Goal: Task Accomplishment & Management: Complete application form

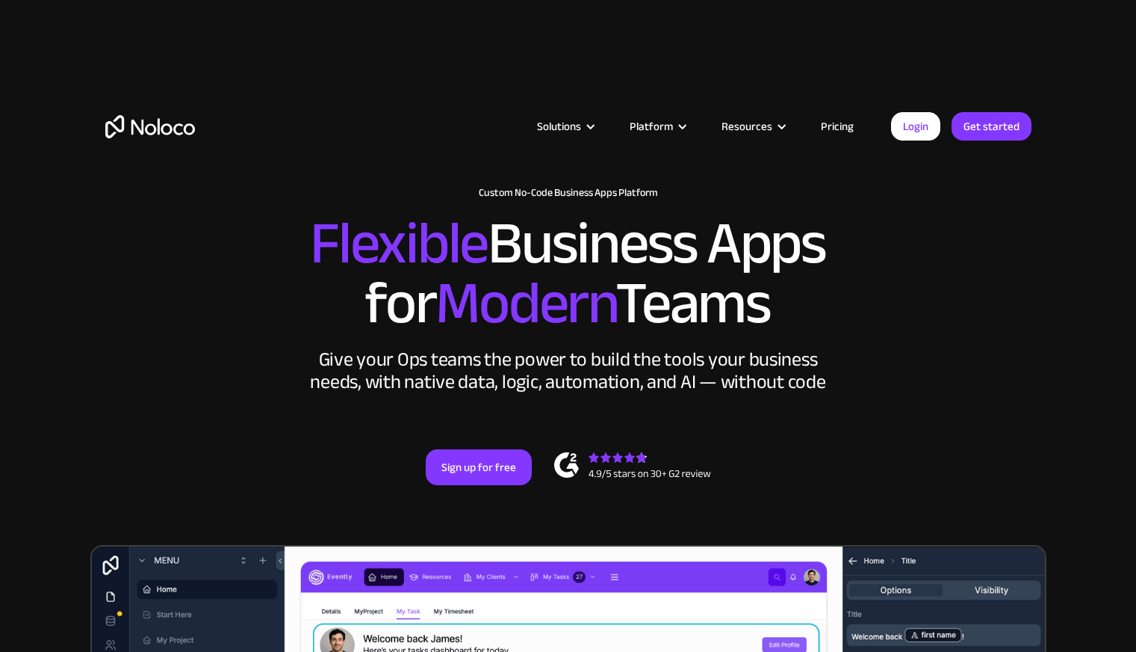
click at [840, 128] on link "Pricing" at bounding box center [837, 126] width 70 height 19
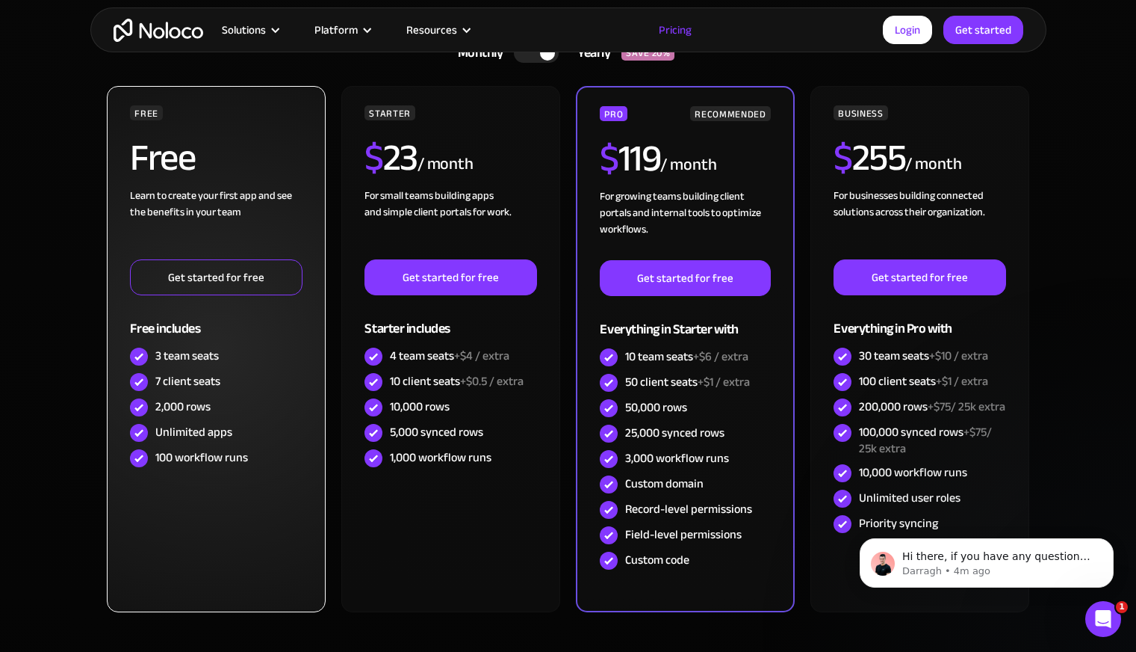
click at [250, 273] on link "Get started for free" at bounding box center [216, 277] width 172 height 36
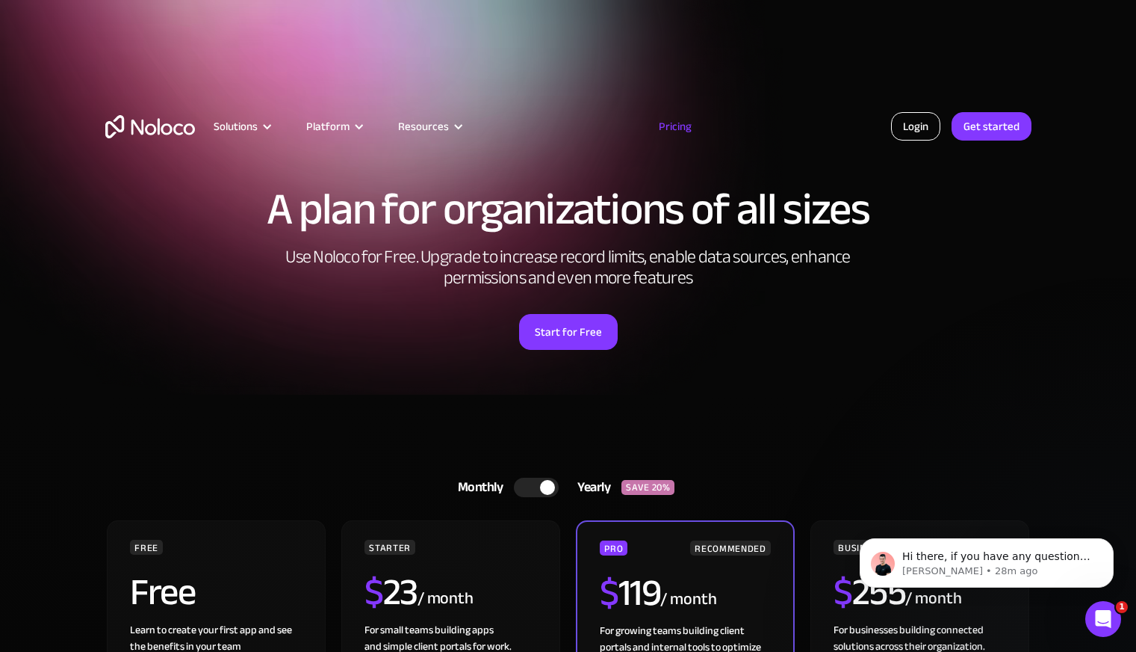
click at [909, 123] on link "Login" at bounding box center [915, 126] width 49 height 28
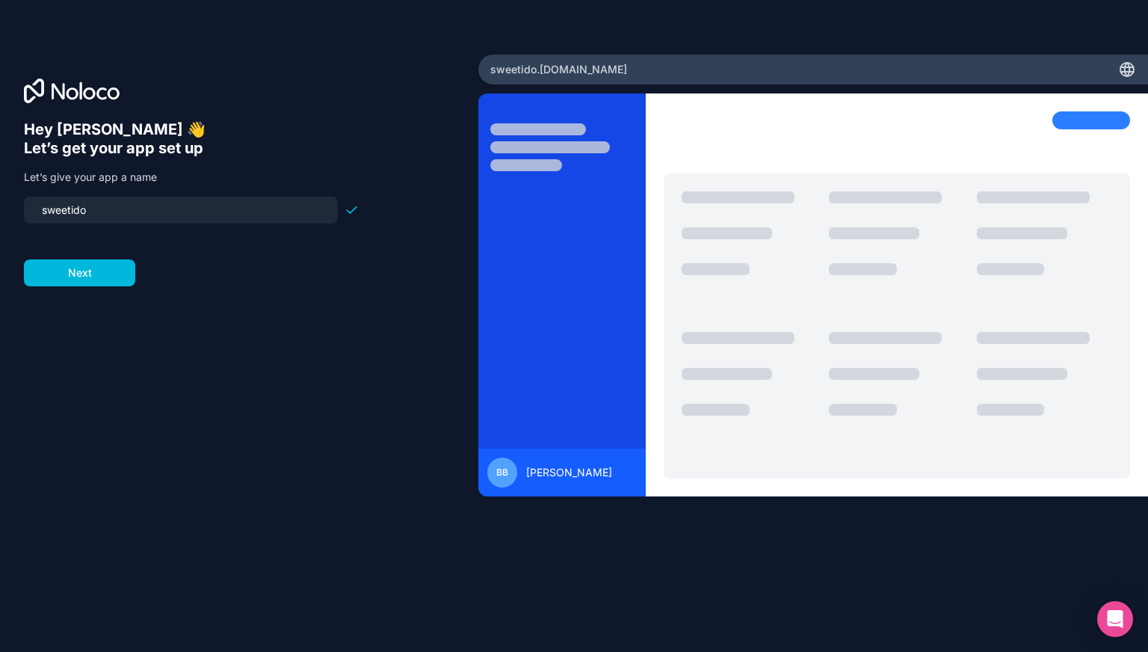
drag, startPoint x: 96, startPoint y: 208, endPoint x: 16, endPoint y: 203, distance: 80.1
click at [16, 203] on div "Hey Brandy 👋 Let’s get your app set up Let’s give your app a name sweetido Next" at bounding box center [239, 326] width 478 height 543
type input "sweet-i-do"
click at [82, 263] on button "Next" at bounding box center [79, 272] width 111 height 27
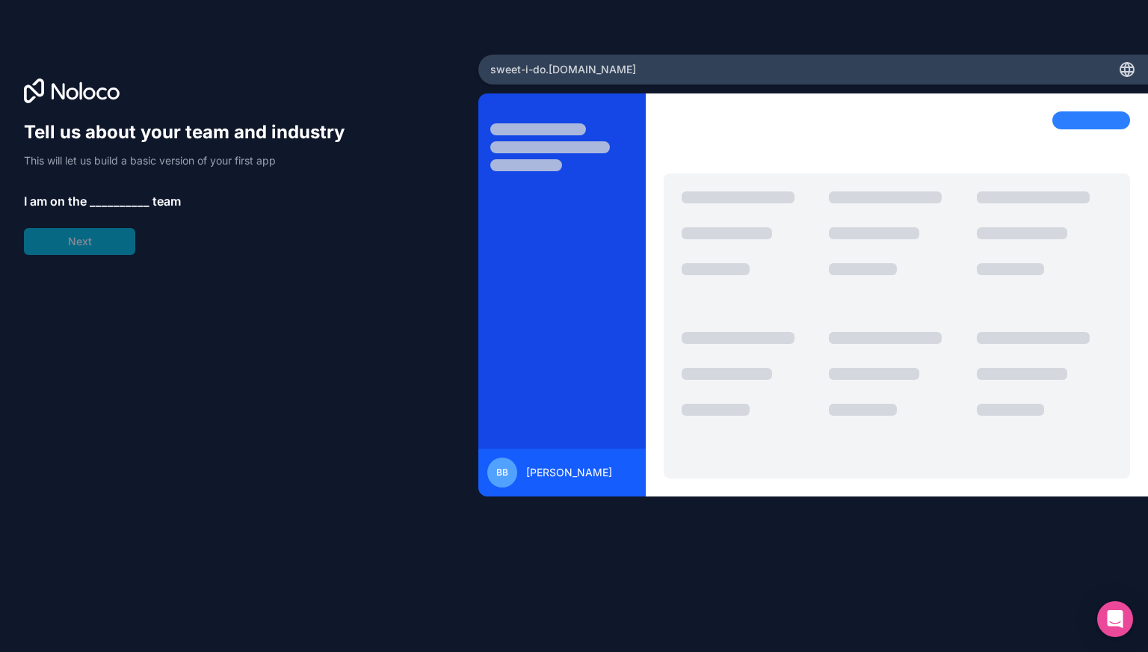
click at [123, 203] on span "__________" at bounding box center [120, 201] width 60 height 18
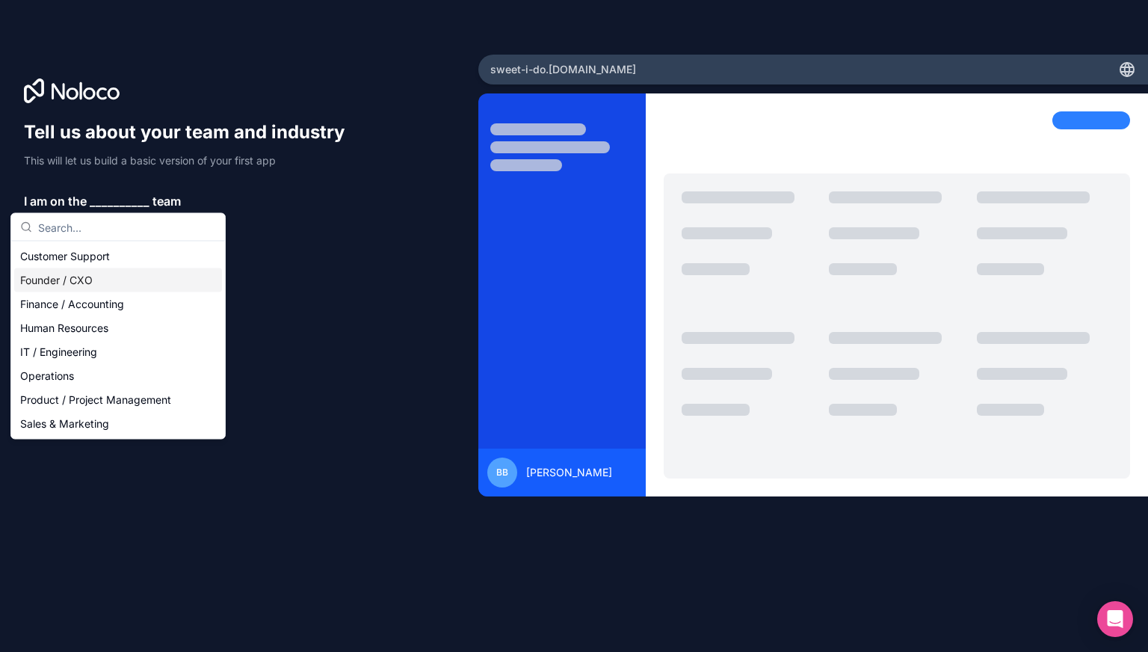
click at [142, 283] on div "Founder / CXO" at bounding box center [118, 280] width 208 height 24
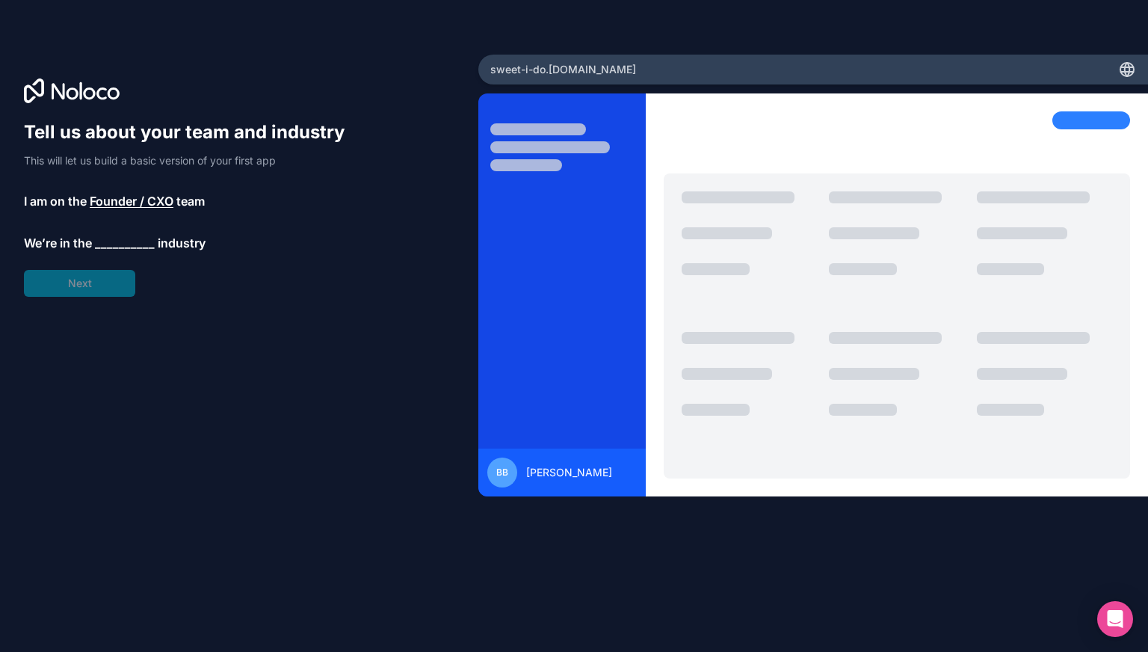
click at [147, 242] on span "__________" at bounding box center [125, 243] width 60 height 18
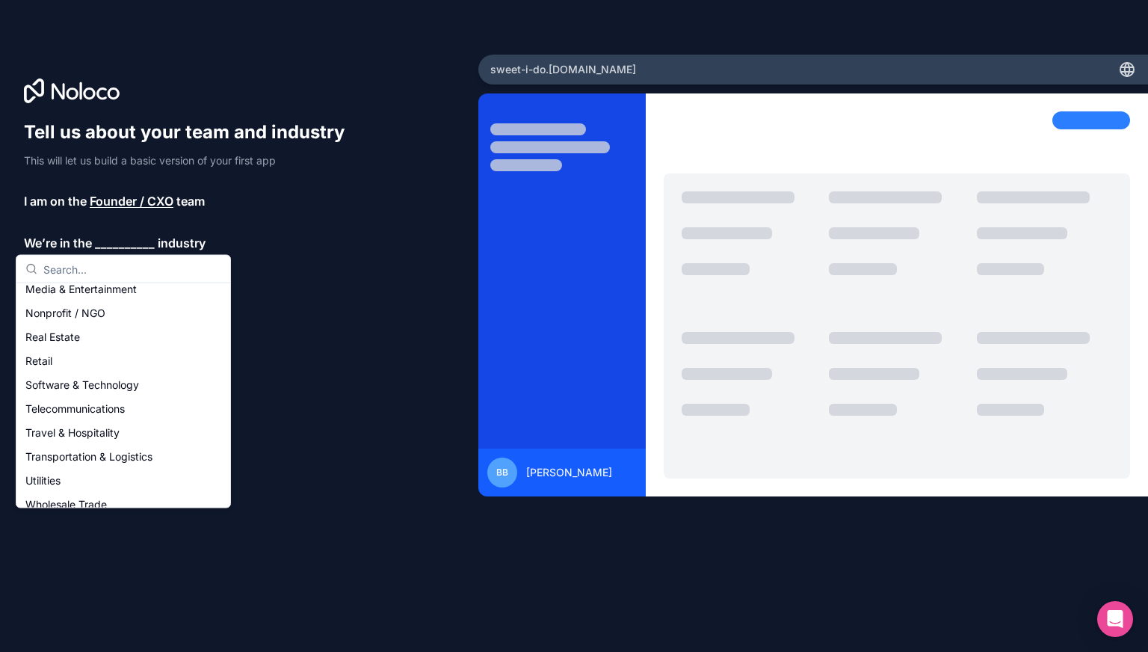
scroll to position [308, 0]
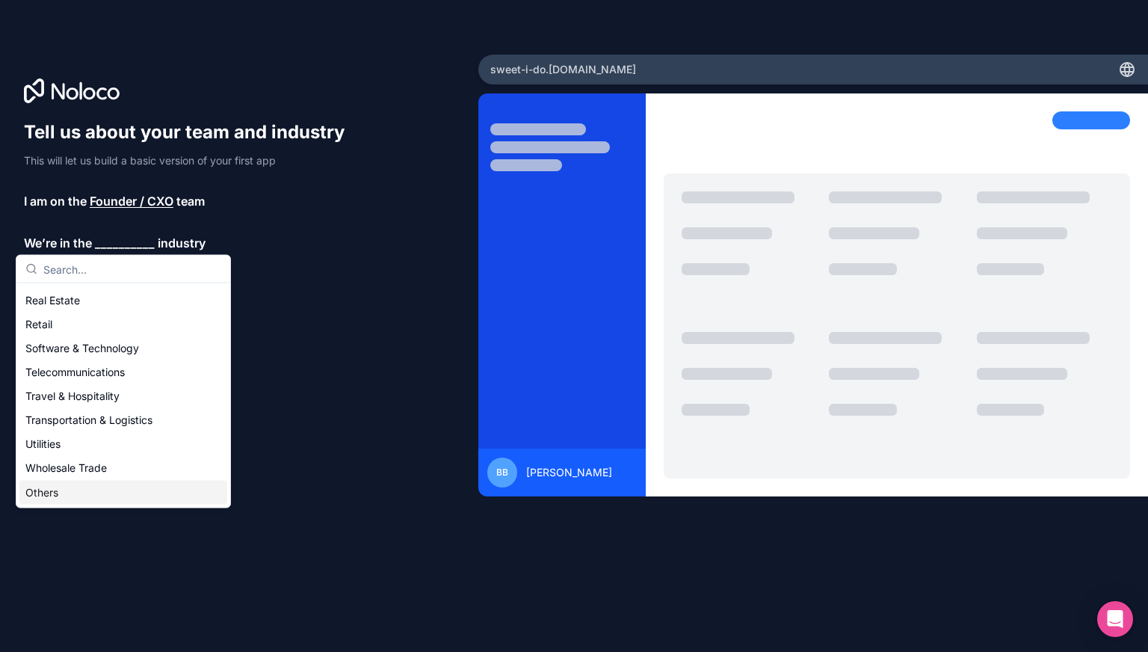
click at [69, 500] on div "Others" at bounding box center [123, 492] width 208 height 24
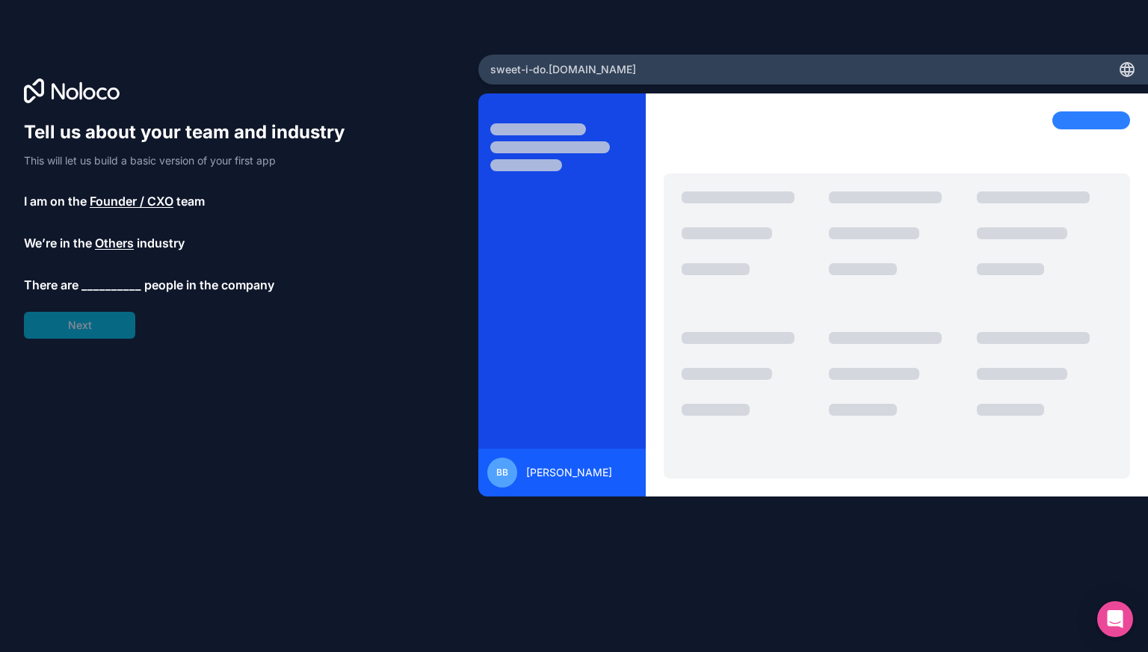
click at [124, 288] on span "__________" at bounding box center [111, 285] width 60 height 18
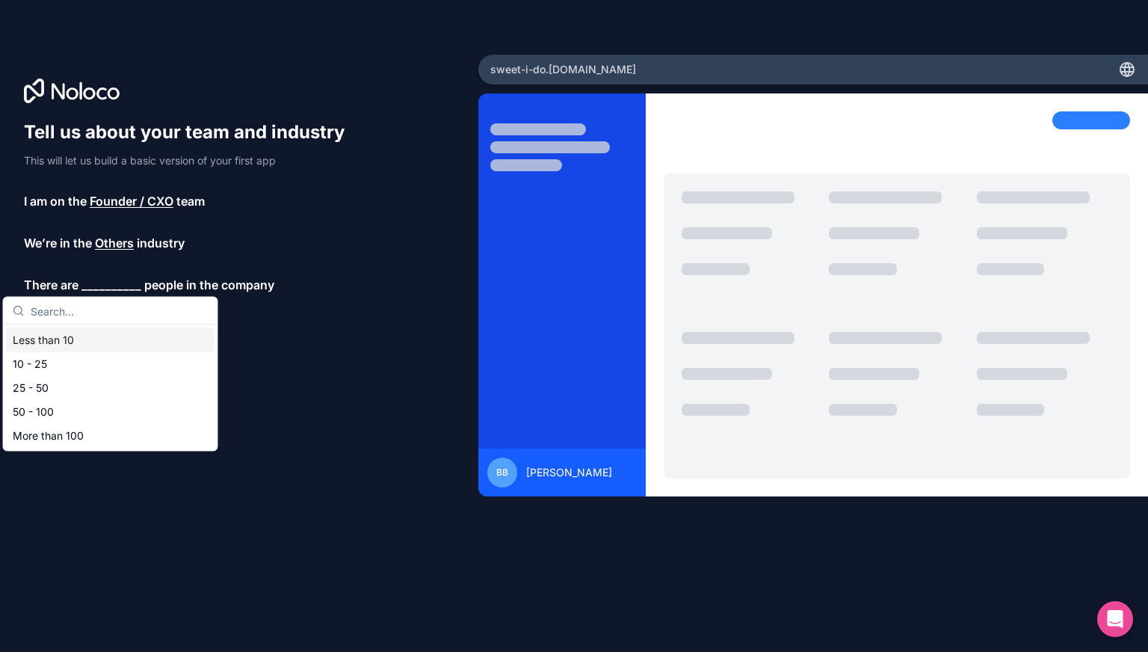
click at [97, 337] on div "Less than 10" at bounding box center [111, 340] width 208 height 24
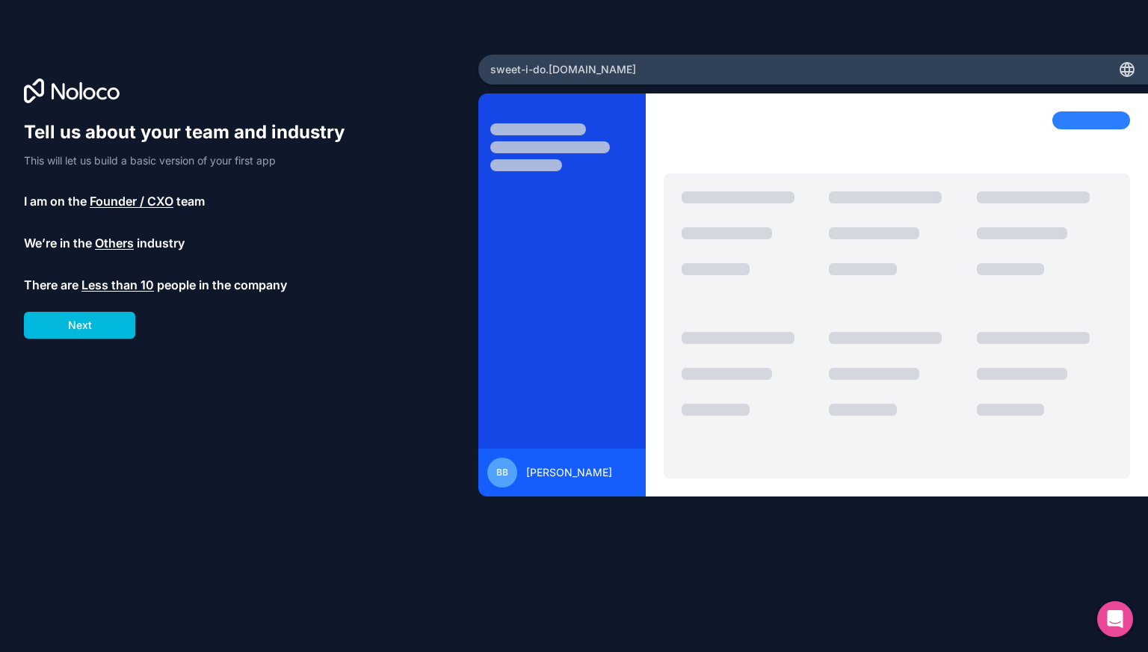
click at [95, 327] on button "Next" at bounding box center [79, 325] width 111 height 27
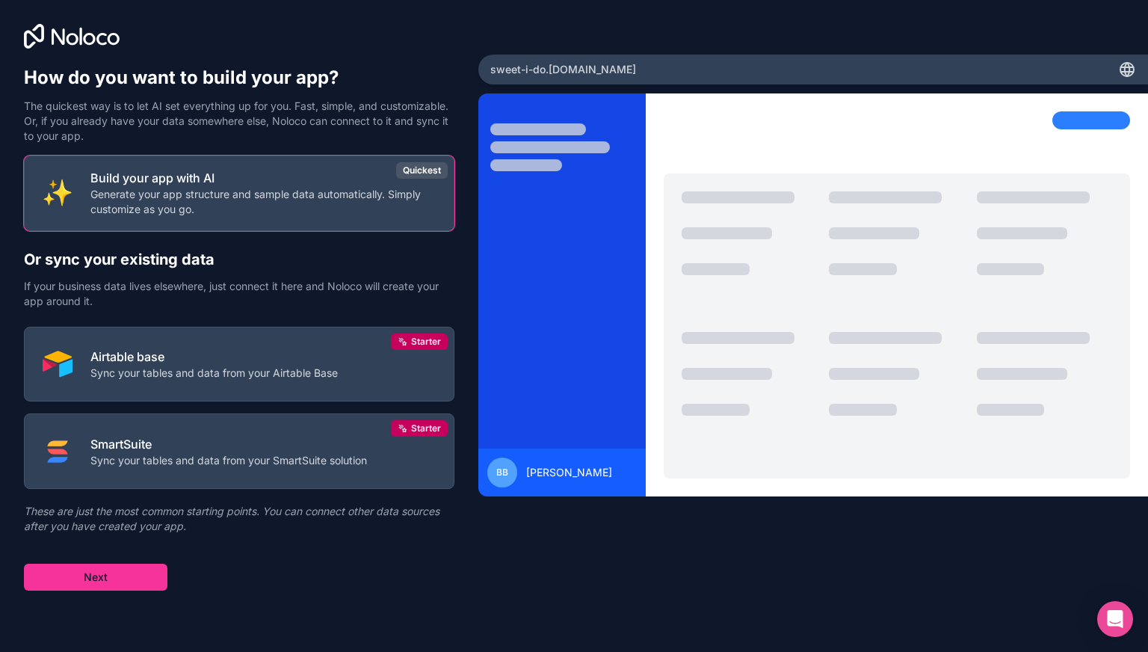
click at [307, 374] on p "Sync your tables and data from your Airtable Base" at bounding box center [213, 372] width 247 height 15
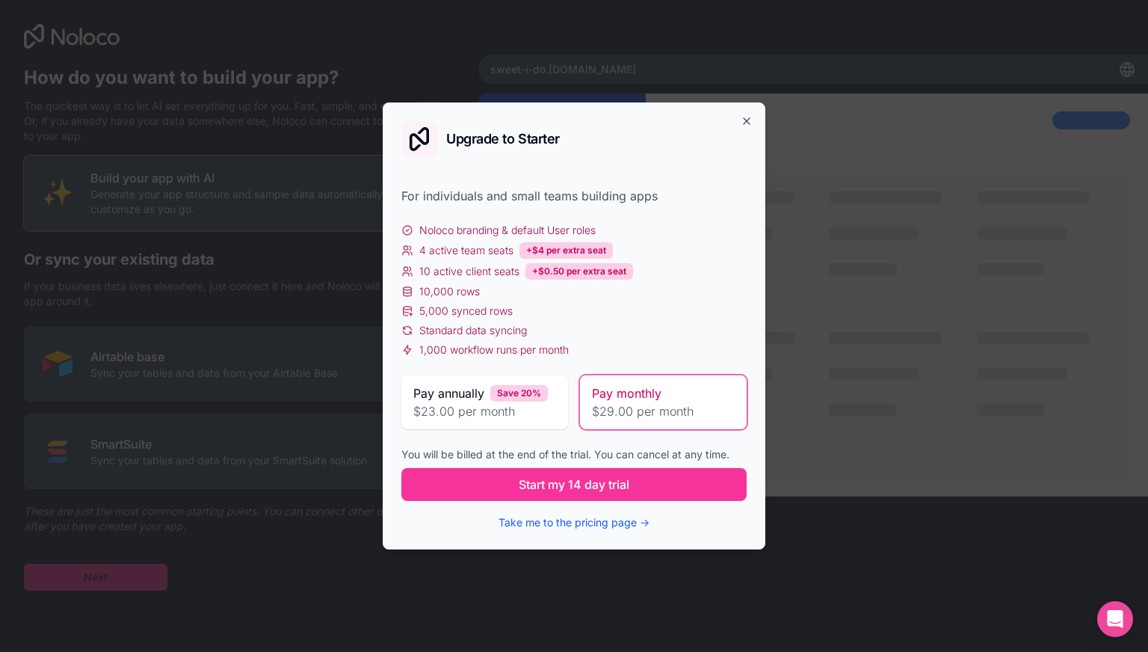
click at [533, 485] on span "Start my 14 day trial" at bounding box center [574, 484] width 111 height 18
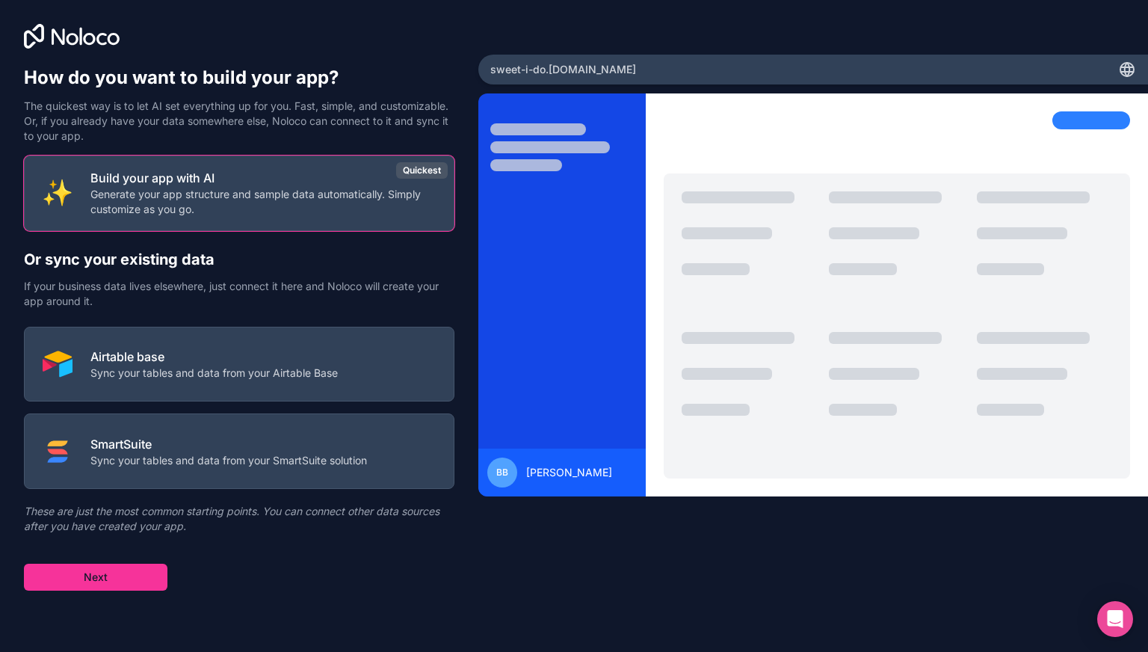
click at [179, 372] on p "Sync your tables and data from your Airtable Base" at bounding box center [213, 372] width 247 height 15
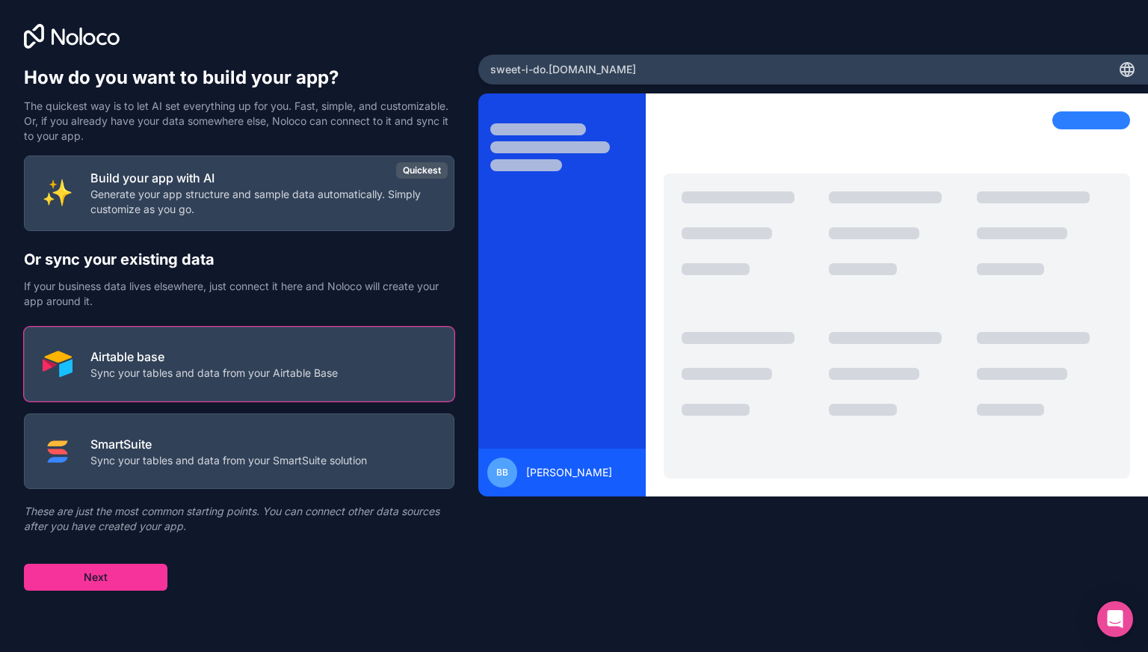
click at [114, 583] on button "Next" at bounding box center [95, 576] width 143 height 27
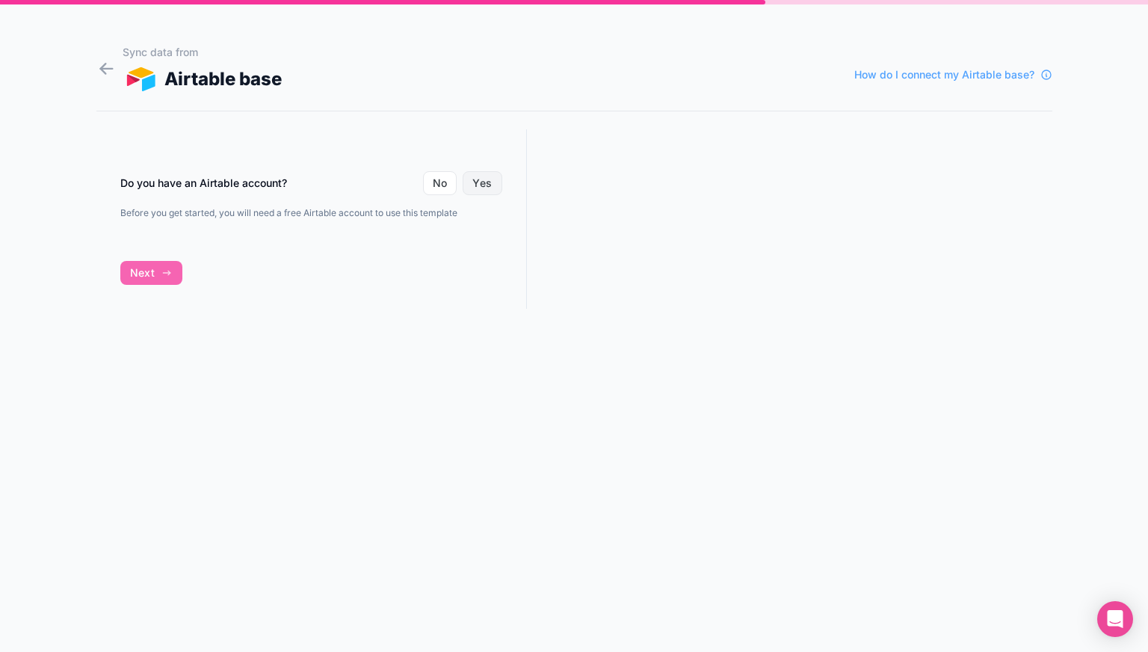
click at [482, 183] on button "Yes" at bounding box center [481, 183] width 39 height 24
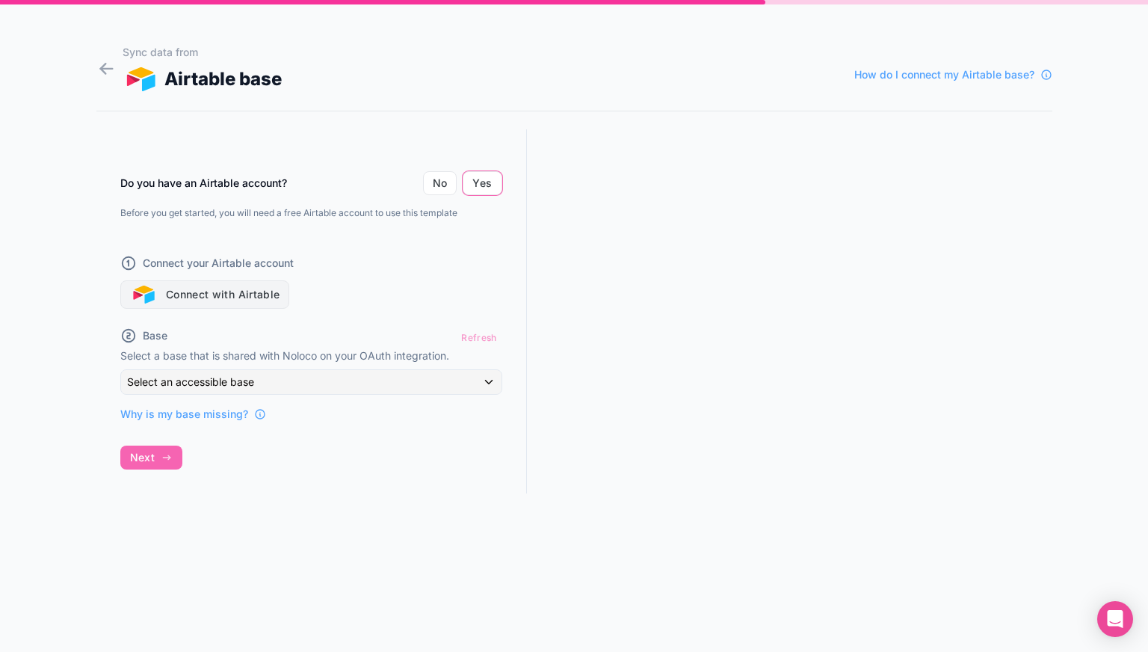
click at [231, 291] on button "Connect with Airtable" at bounding box center [205, 294] width 170 height 28
click at [251, 300] on button "Connect with Airtable" at bounding box center [205, 294] width 170 height 28
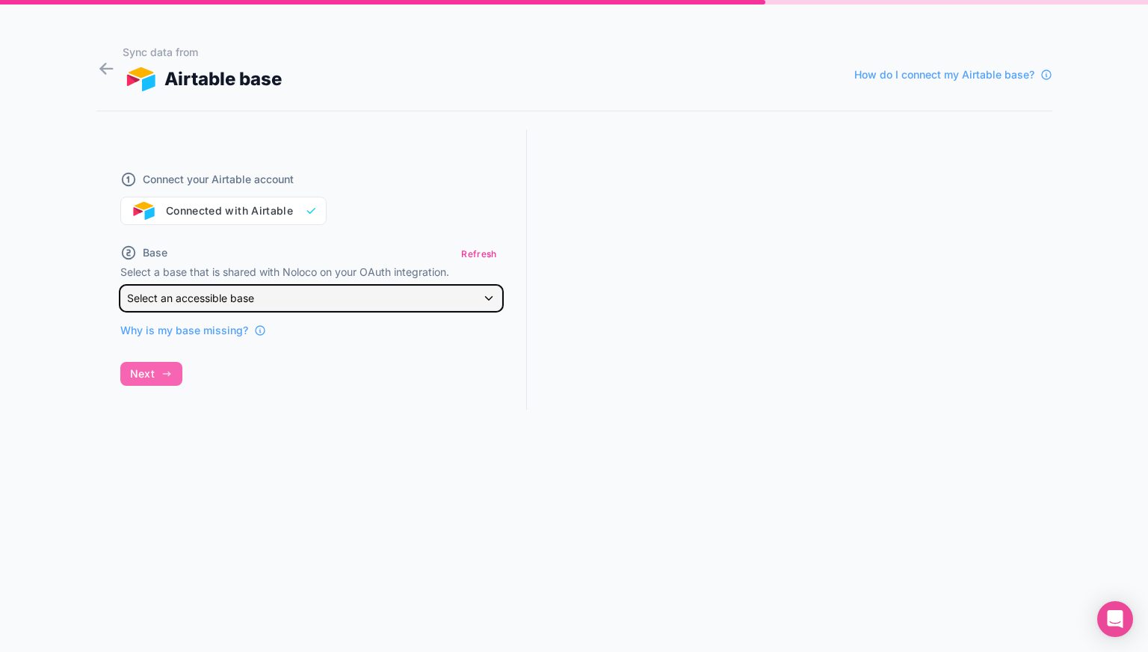
click at [251, 301] on span "Select an accessible base" at bounding box center [190, 297] width 127 height 13
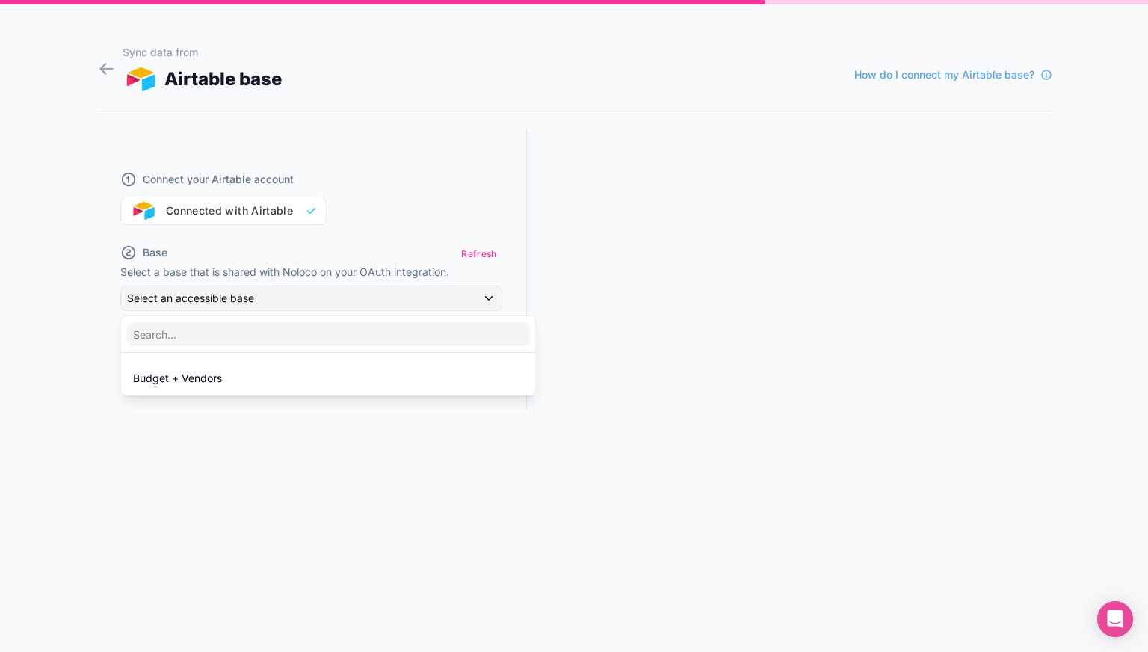
click at [229, 372] on div "Budget + Vendors" at bounding box center [328, 378] width 391 height 18
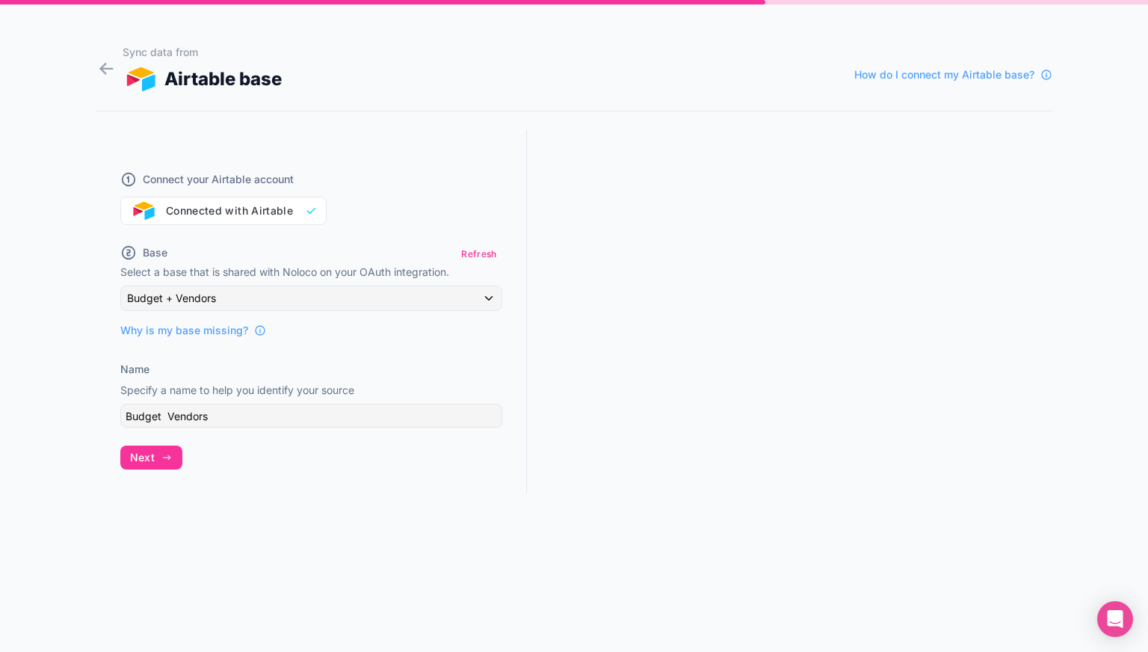
click at [164, 462] on icon "button" at bounding box center [167, 457] width 12 height 12
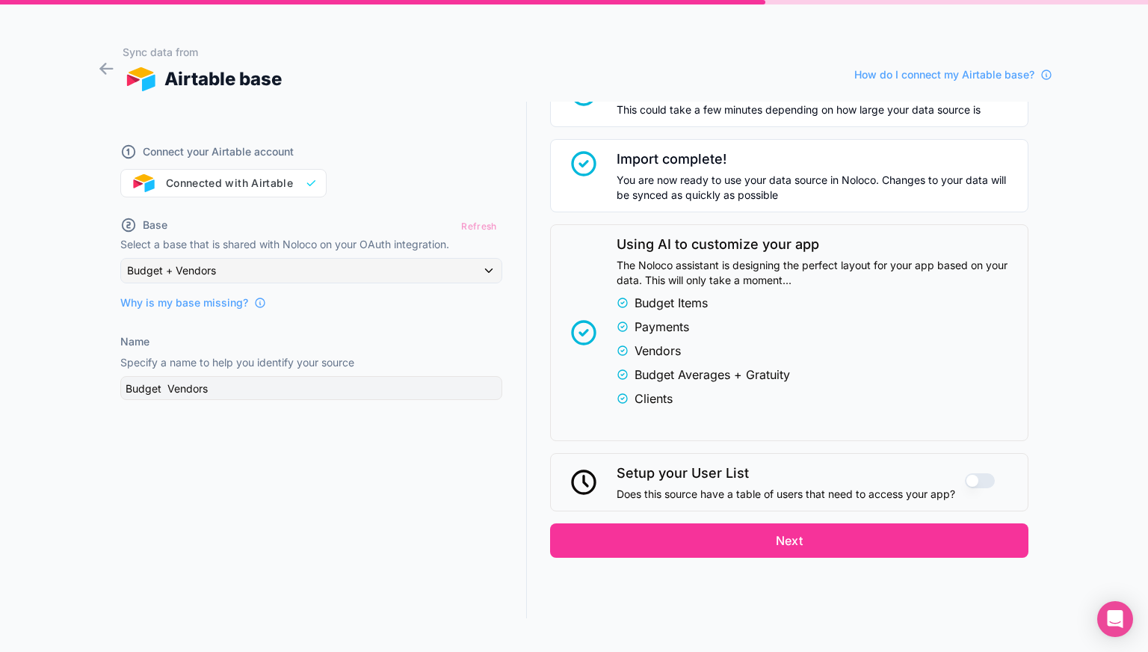
scroll to position [236, 0]
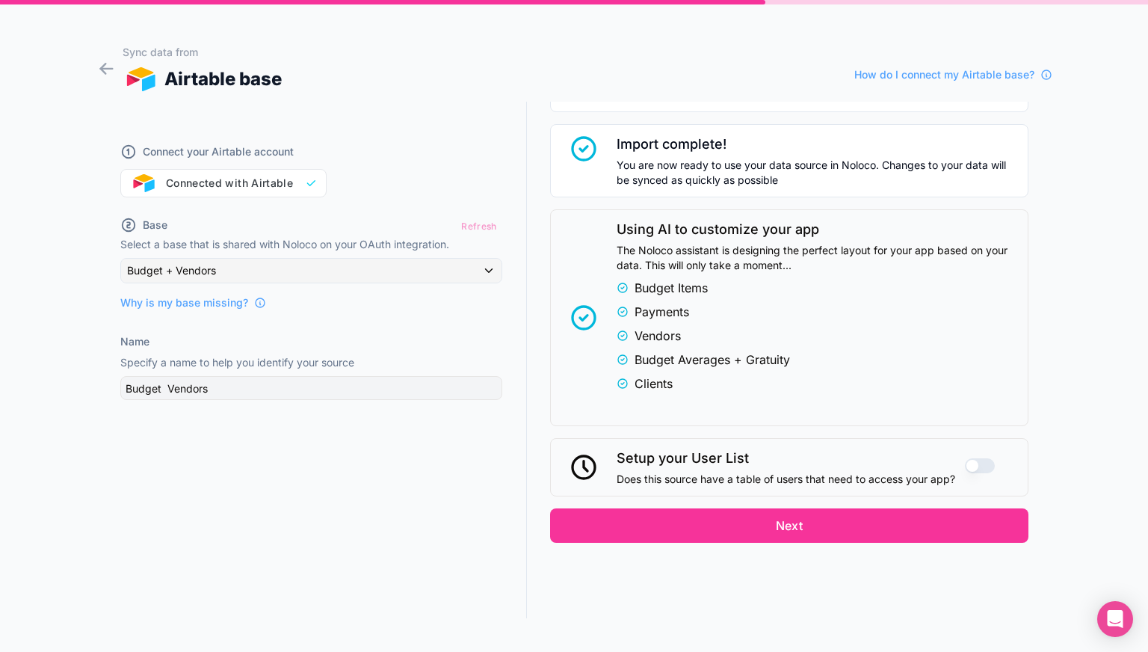
click at [703, 520] on button "Next" at bounding box center [789, 525] width 478 height 34
